Goal: Information Seeking & Learning: Learn about a topic

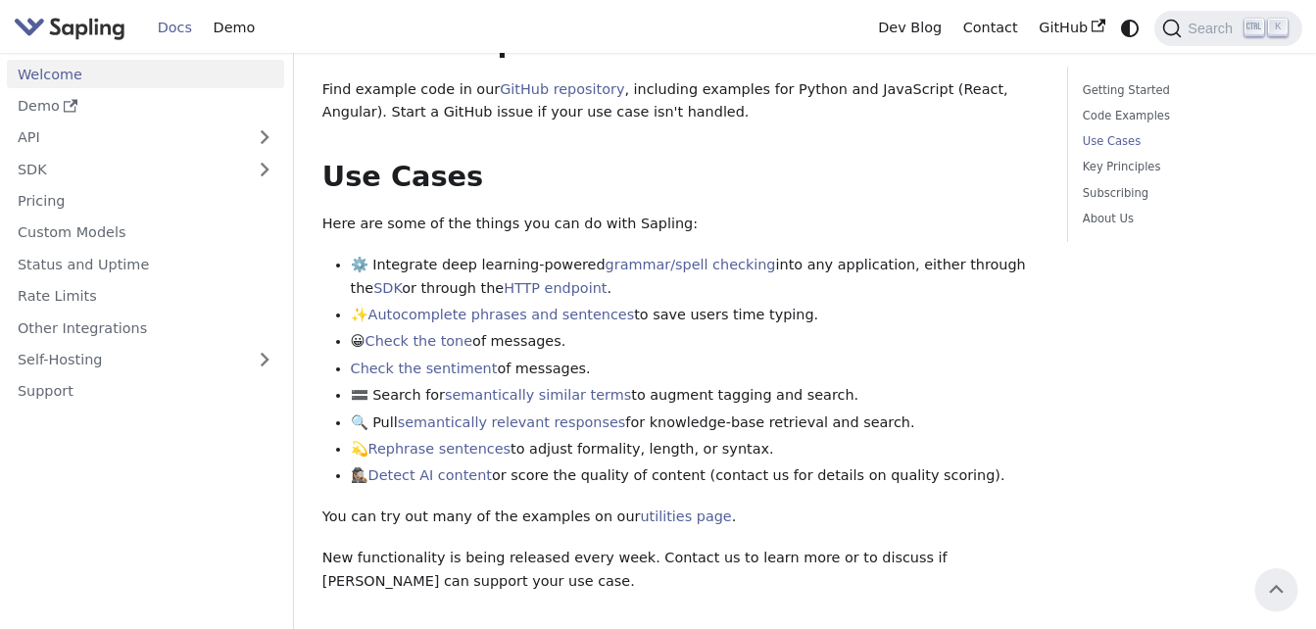
scroll to position [727, 0]
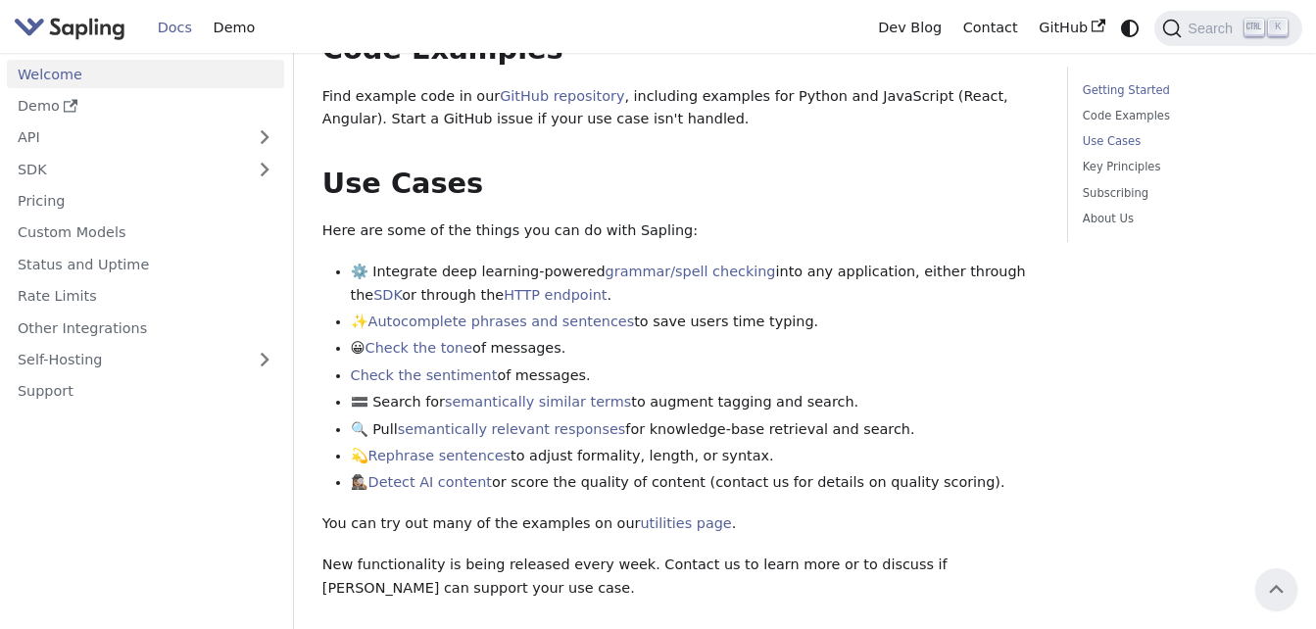
click at [1152, 84] on link "Getting Started" at bounding box center [1182, 90] width 198 height 19
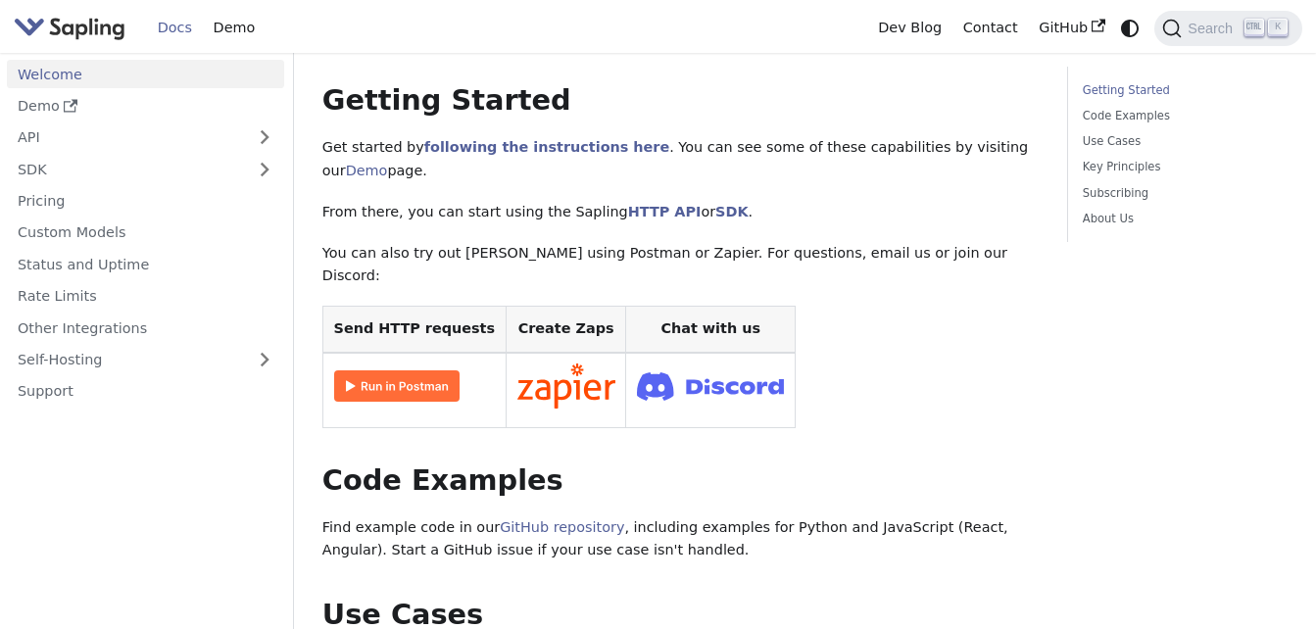
click at [1152, 86] on link "Getting Started" at bounding box center [1182, 90] width 198 height 19
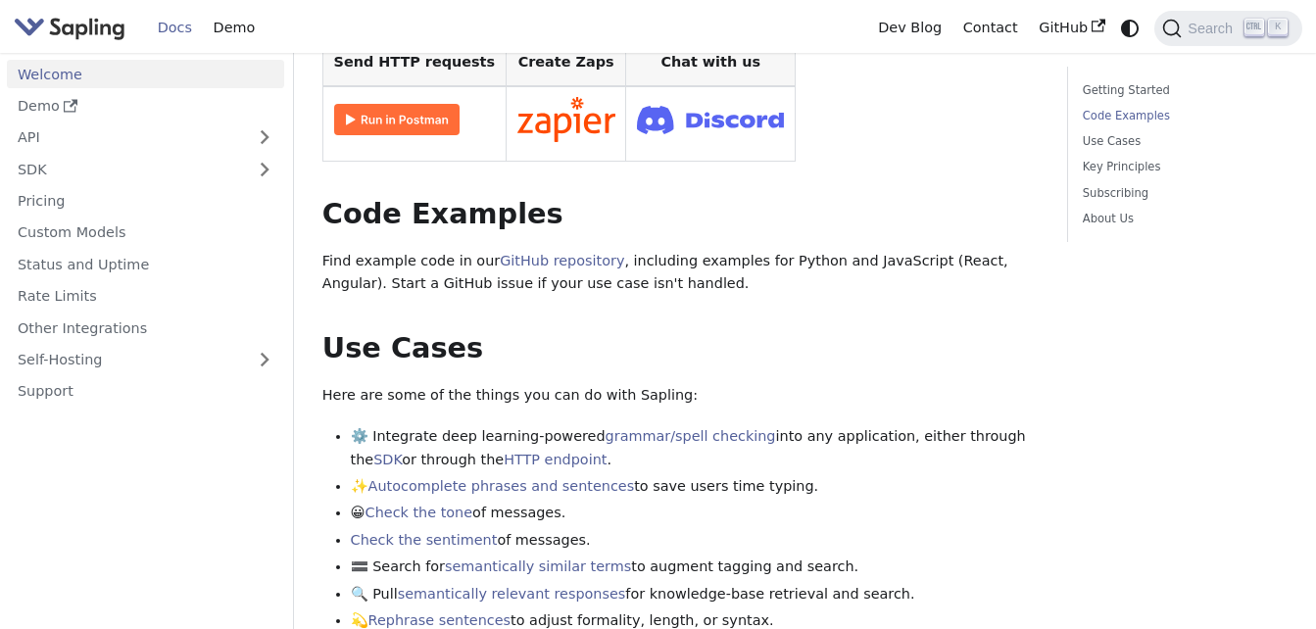
scroll to position [578, 0]
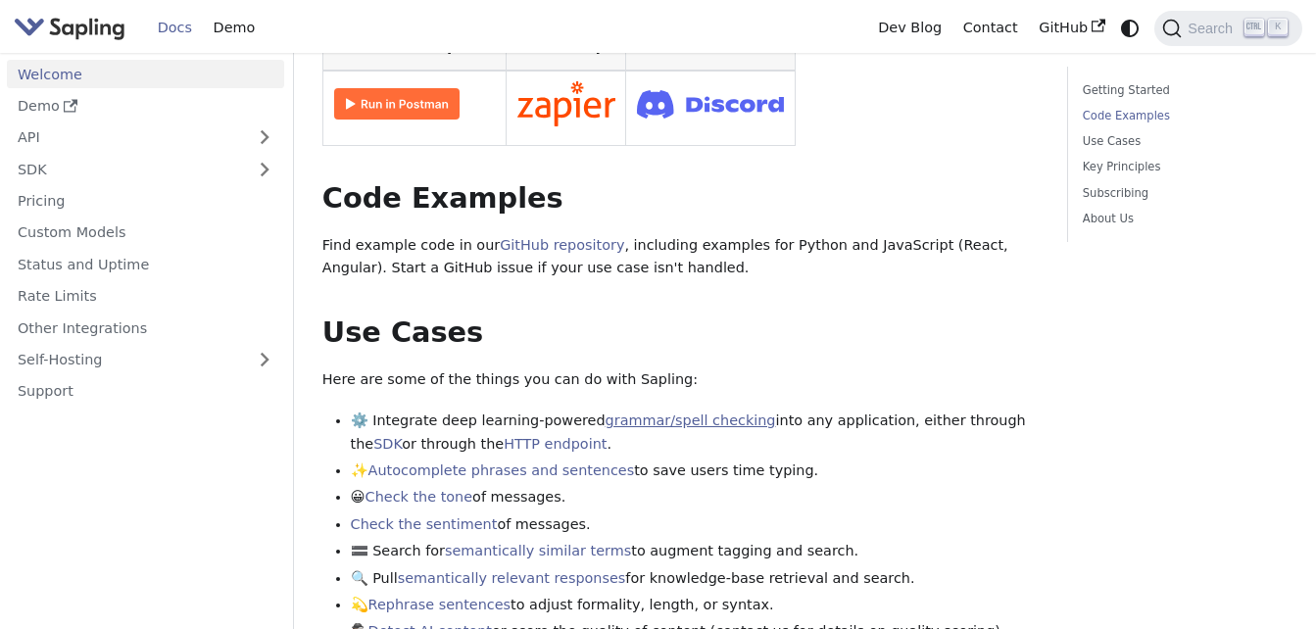
click at [690, 413] on link "grammar/spell checking" at bounding box center [691, 421] width 171 height 16
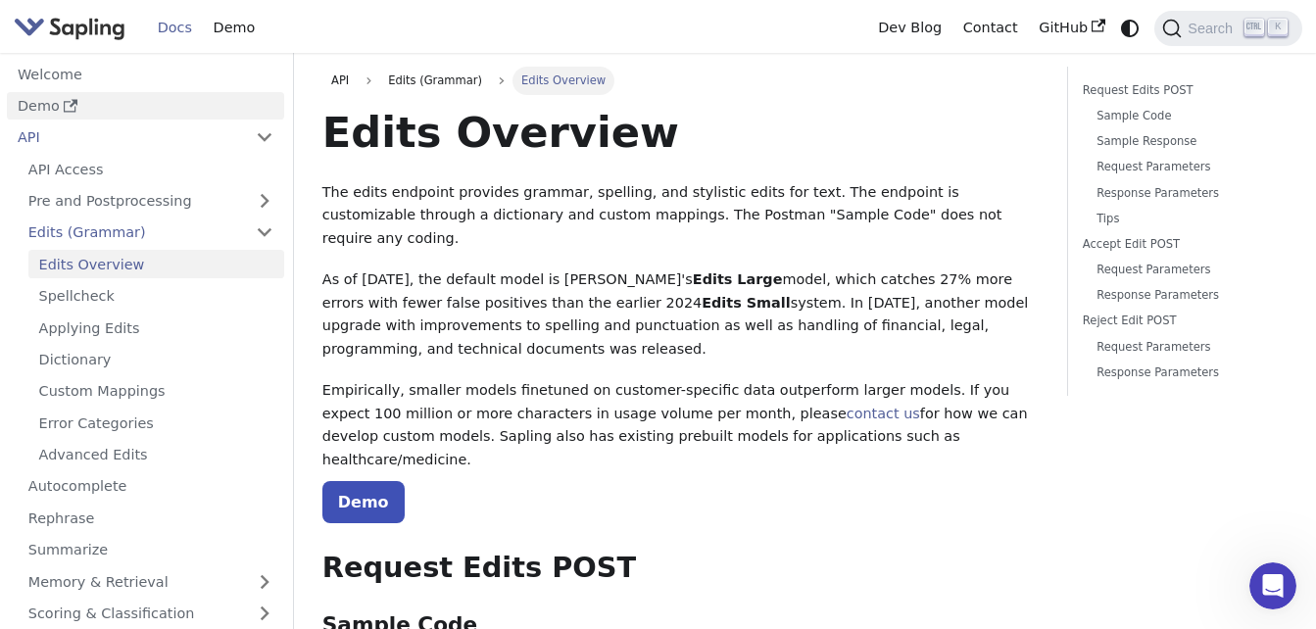
click at [35, 103] on link "Demo" at bounding box center [145, 106] width 277 height 28
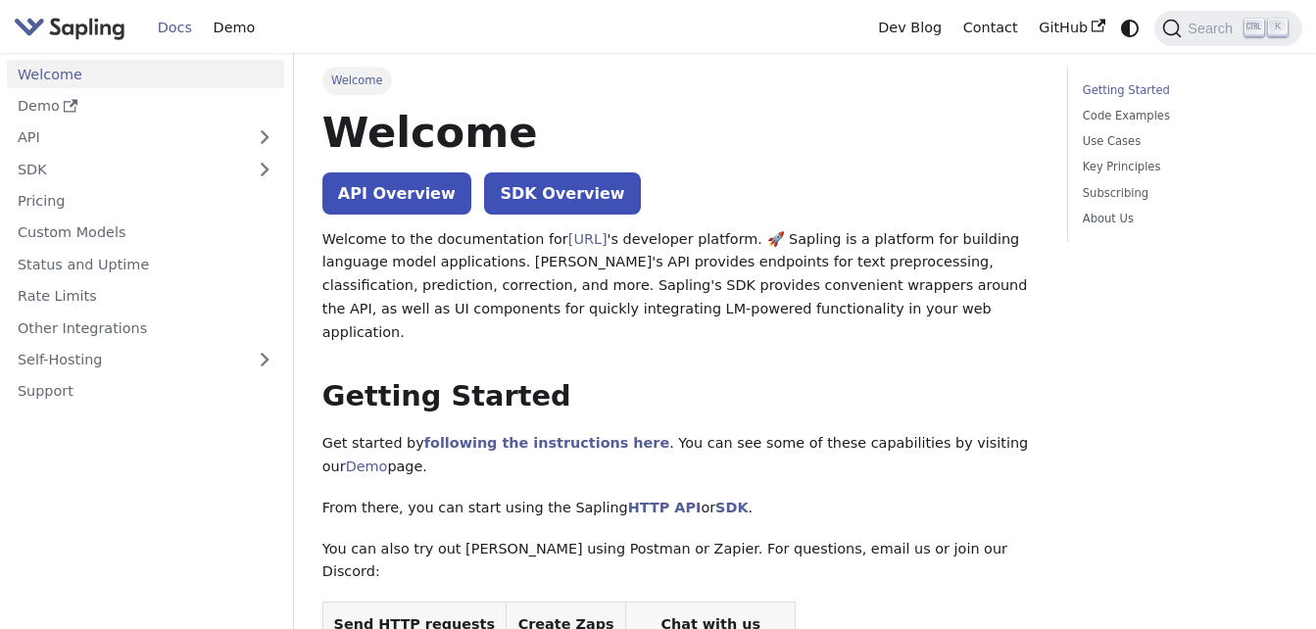
click at [1124, 91] on link "Getting Started" at bounding box center [1182, 90] width 198 height 19
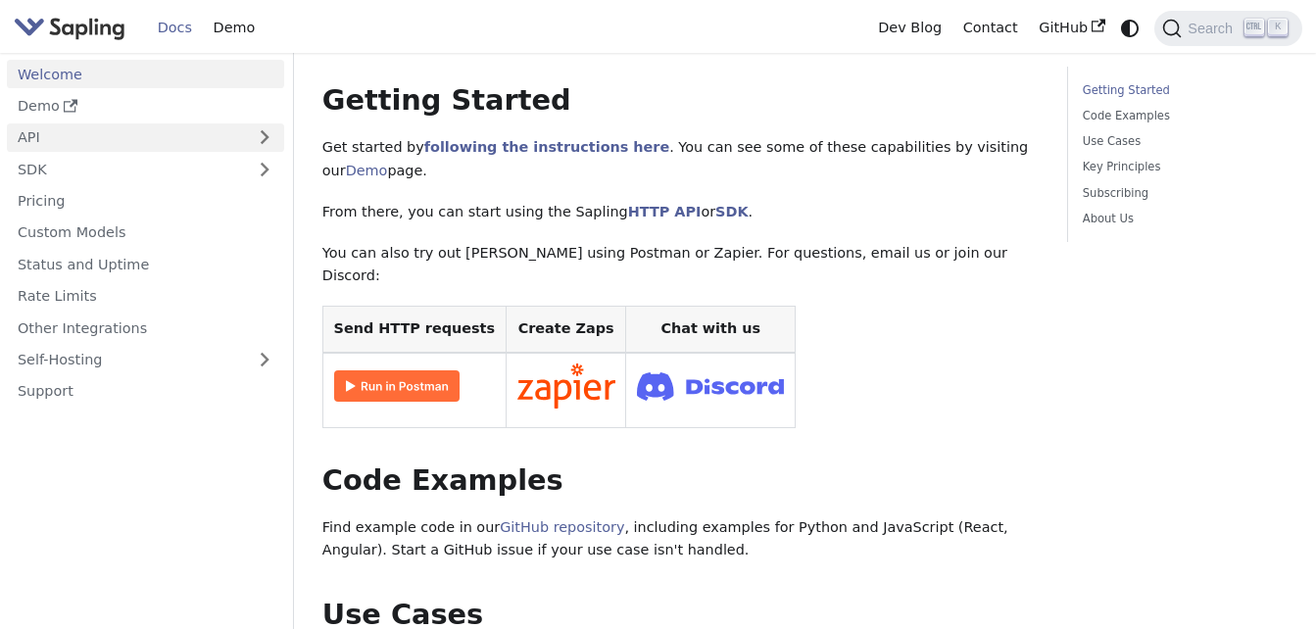
click at [135, 136] on link "API" at bounding box center [126, 137] width 238 height 28
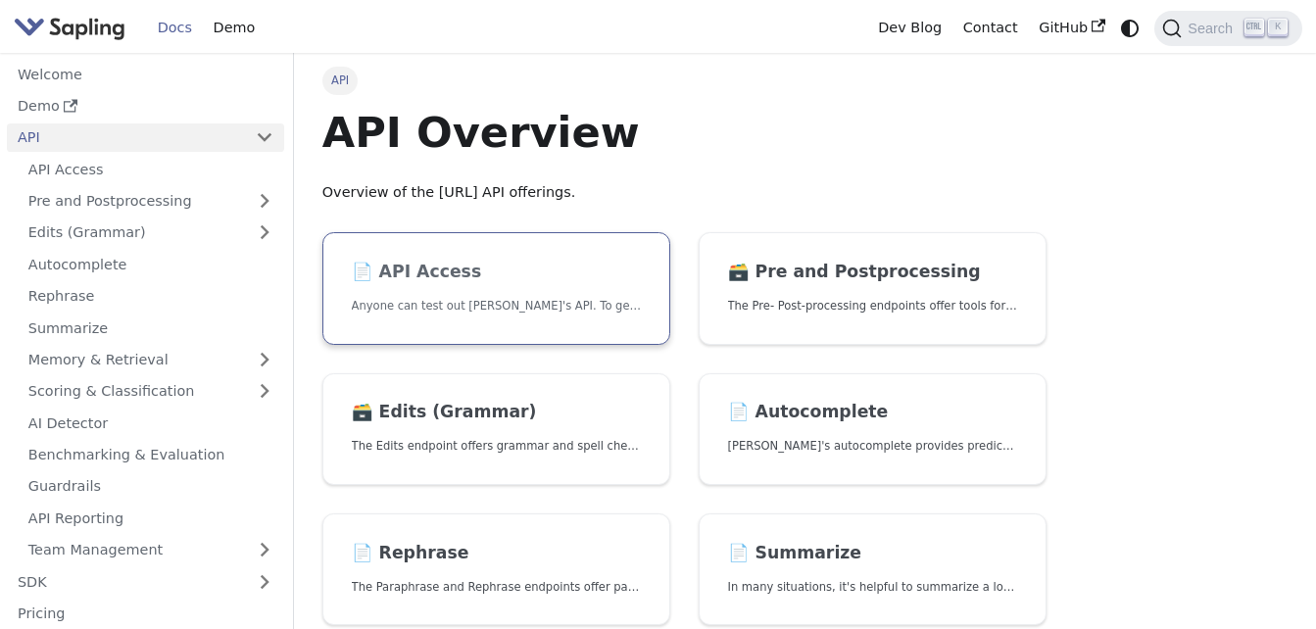
click at [570, 319] on link "📄️ API Access Anyone can test out [PERSON_NAME]'s API. To get started with the …" at bounding box center [496, 288] width 348 height 113
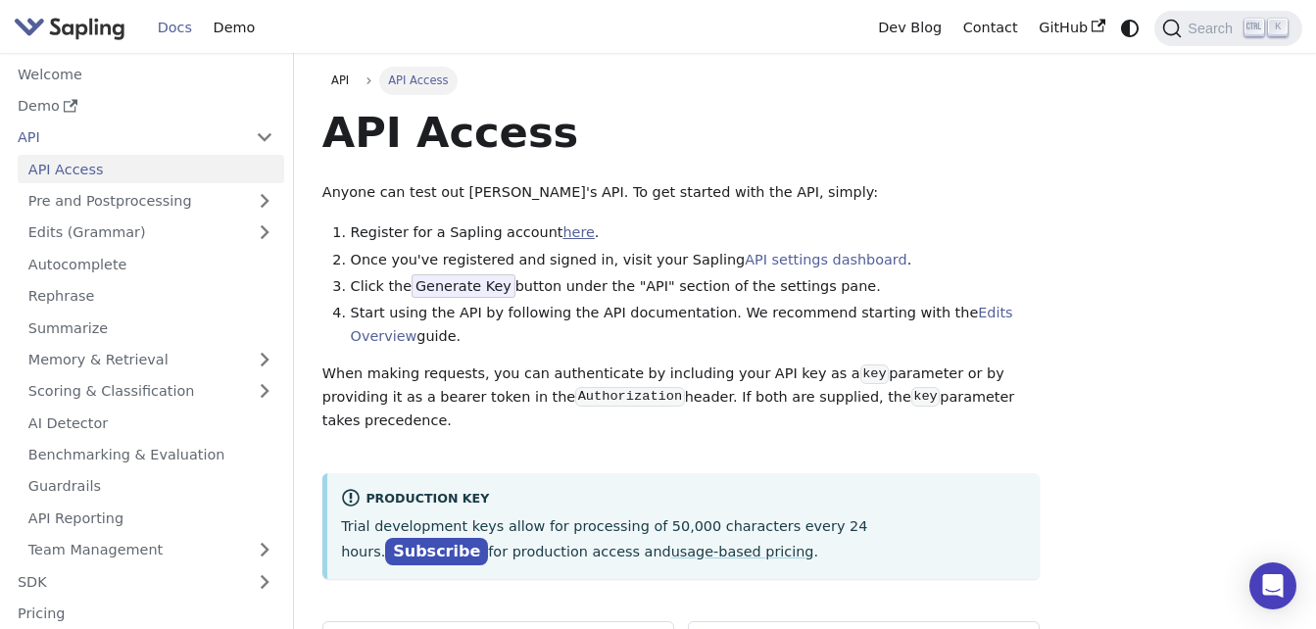
click at [563, 233] on link "here" at bounding box center [578, 232] width 31 height 16
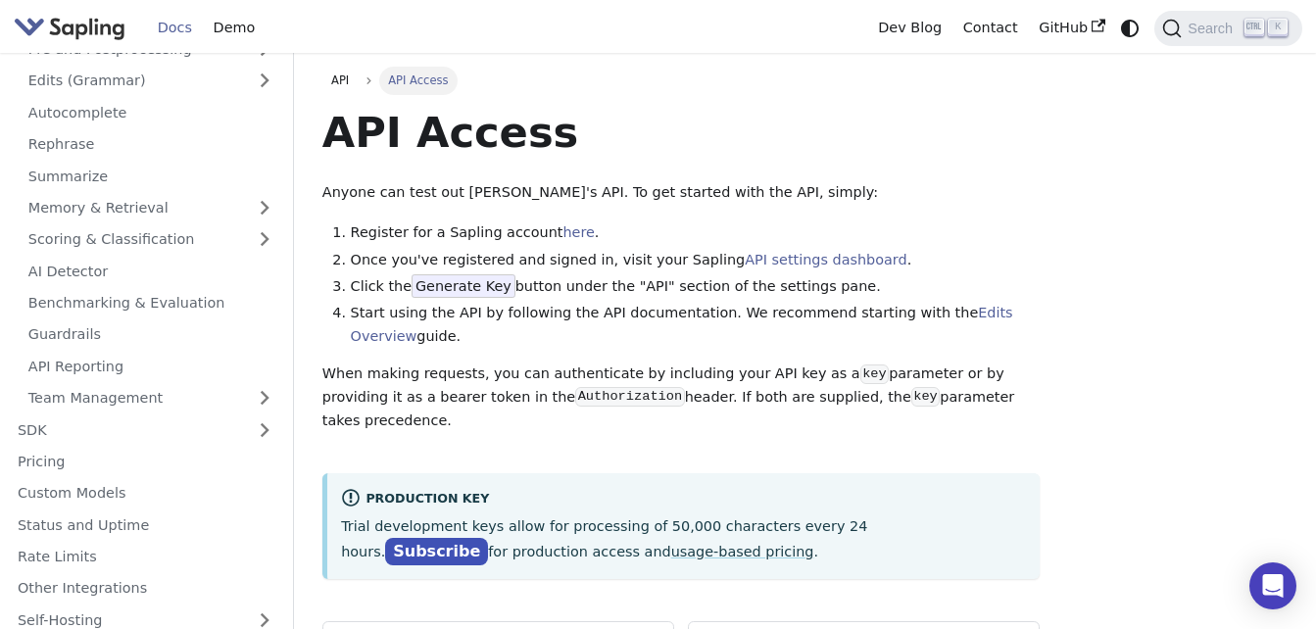
scroll to position [196, 0]
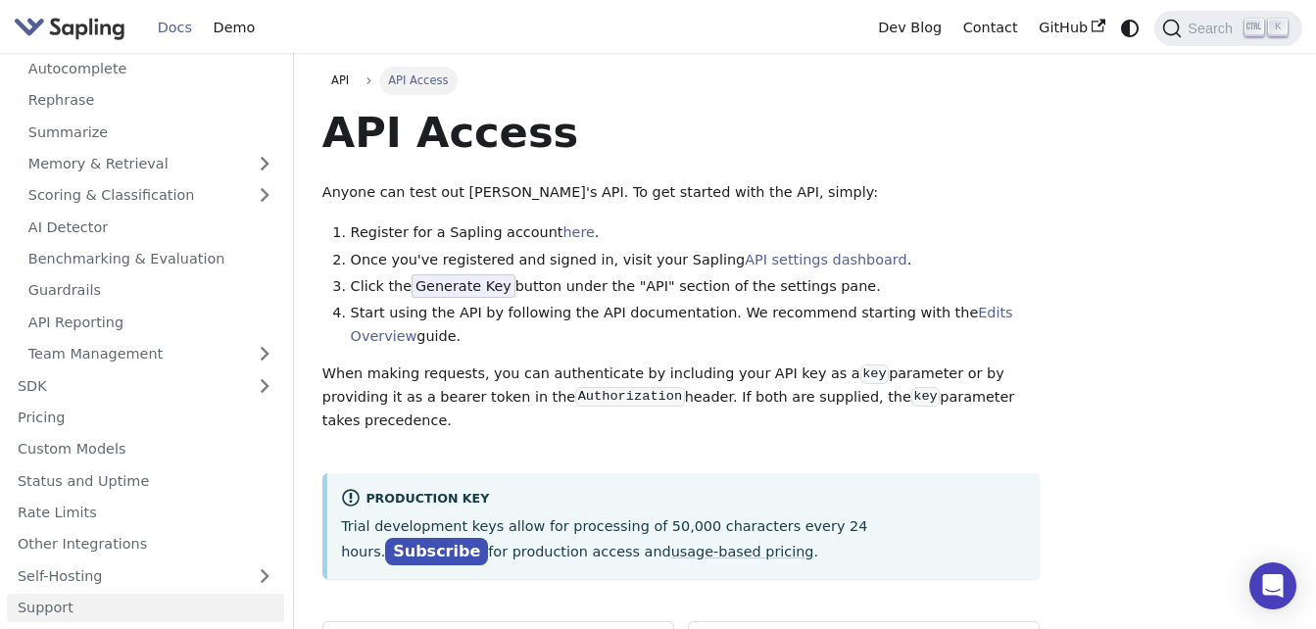
click at [76, 612] on link "Support" at bounding box center [145, 608] width 277 height 28
